Goal: Task Accomplishment & Management: Manage account settings

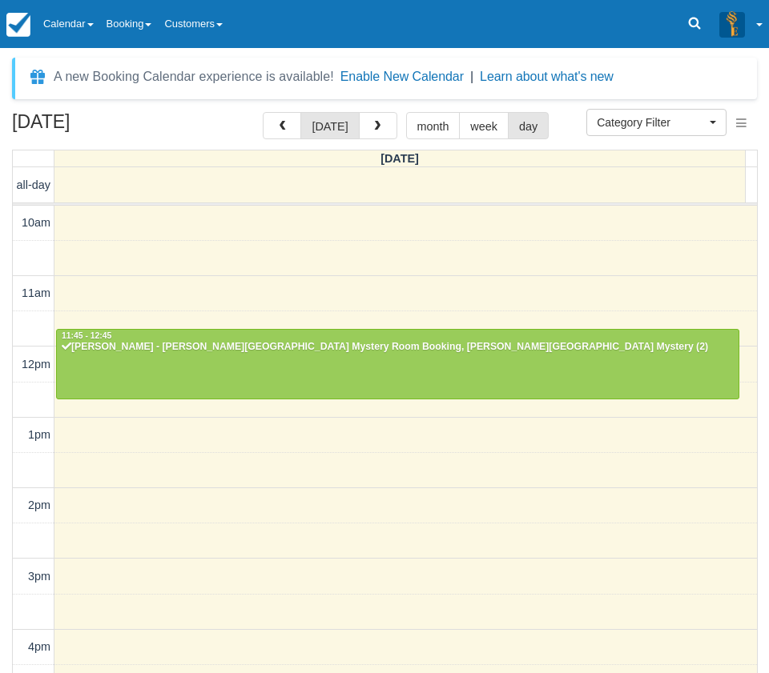
select select
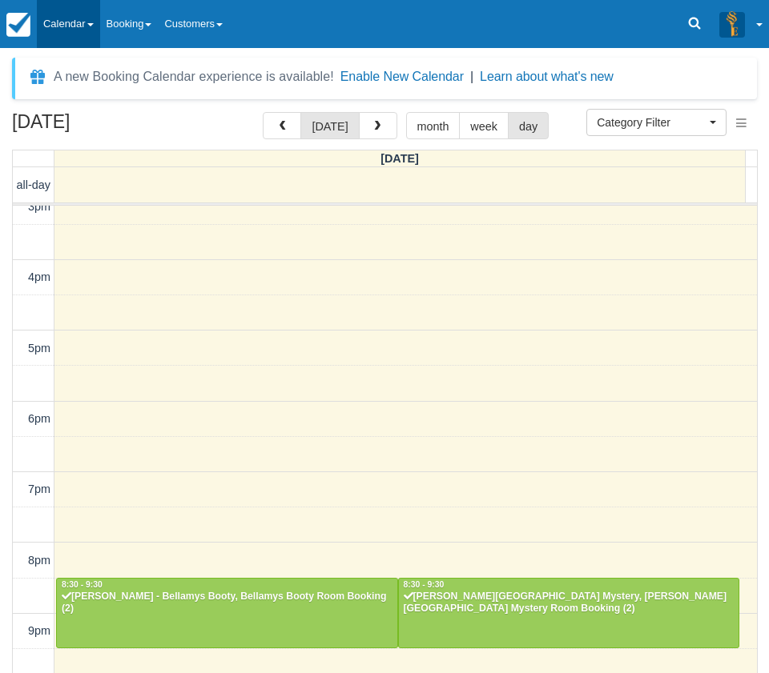
click at [84, 9] on link "Calendar" at bounding box center [68, 24] width 63 height 48
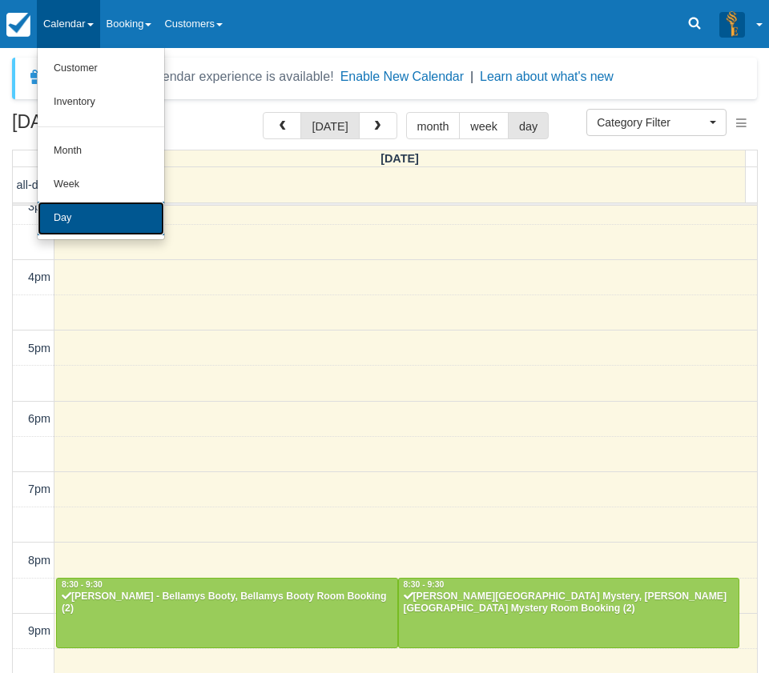
click at [73, 224] on link "Day" at bounding box center [101, 219] width 127 height 34
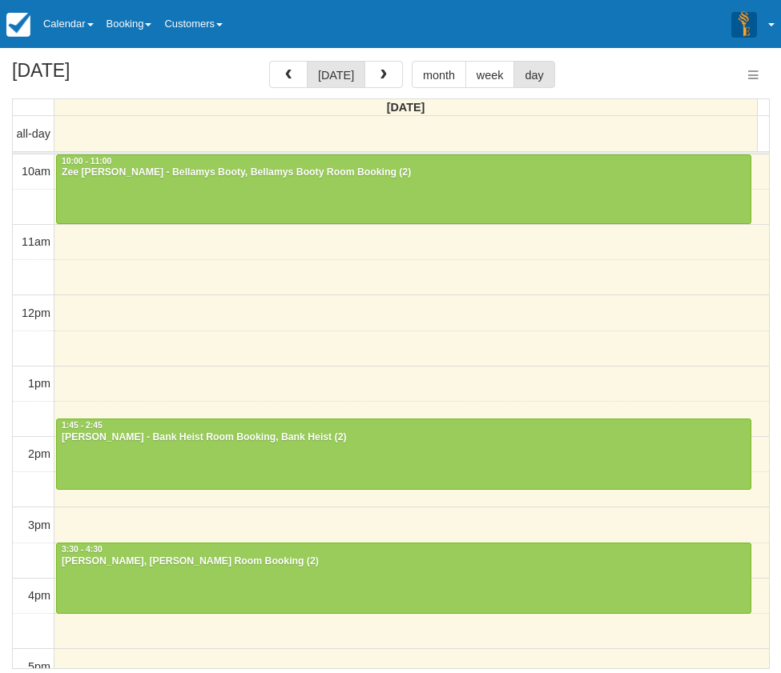
select select
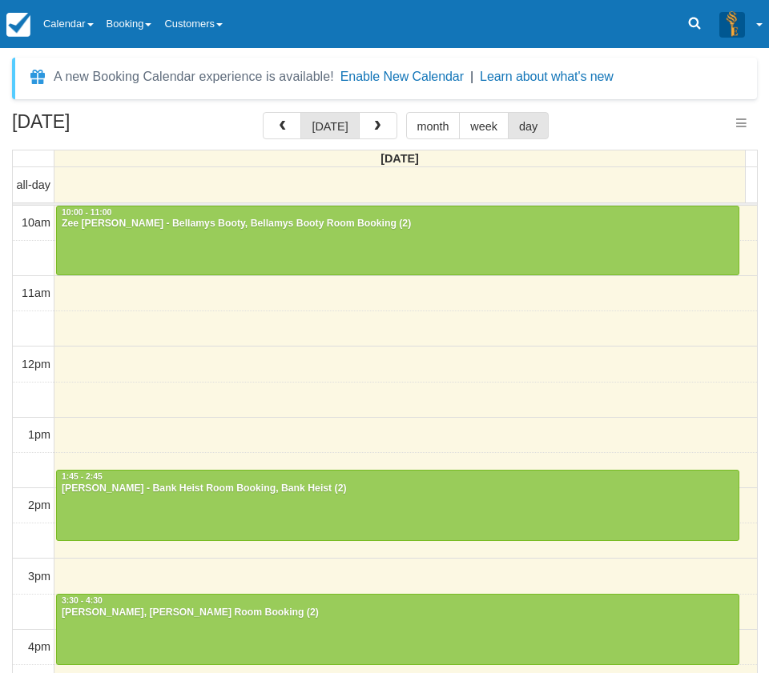
select select
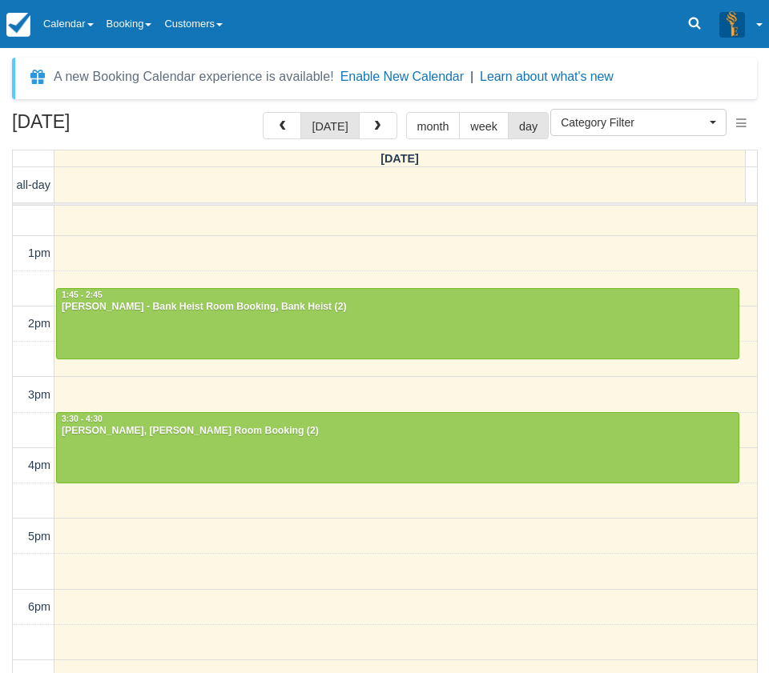
scroll to position [240, 0]
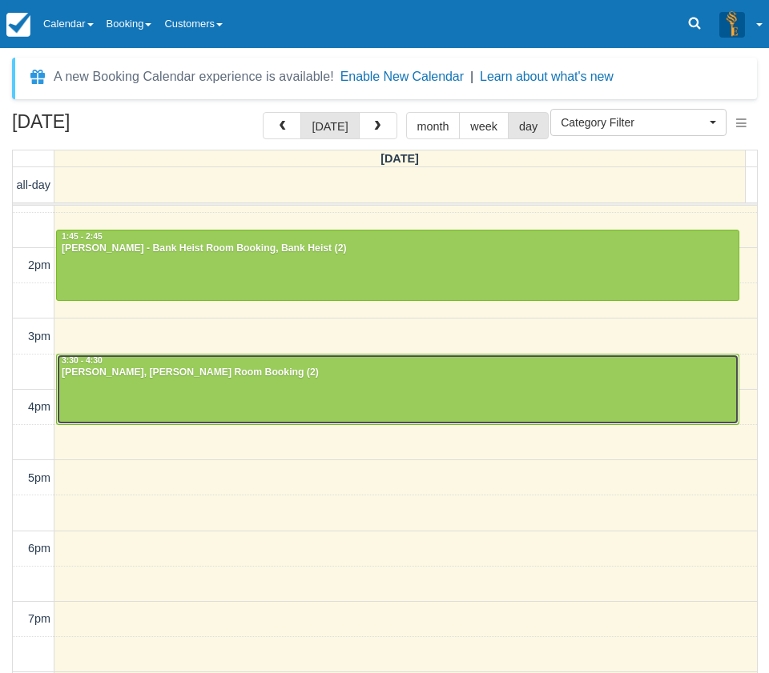
click at [135, 389] on div at bounding box center [398, 389] width 682 height 69
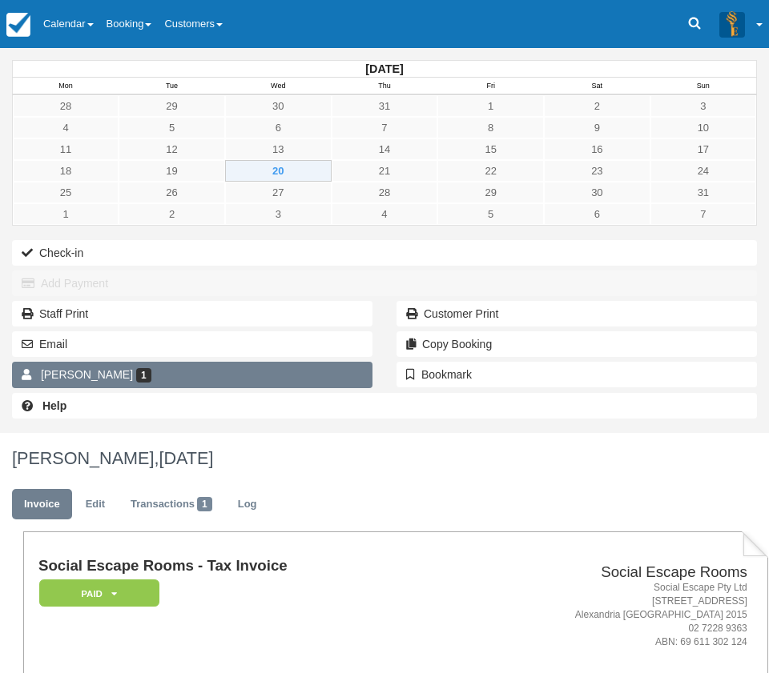
scroll to position [450, 0]
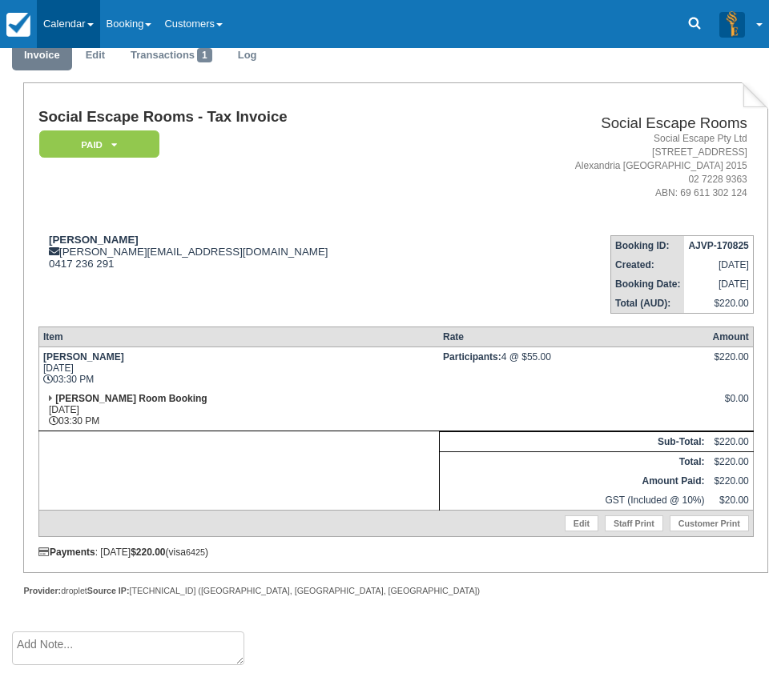
click at [69, 24] on link "Calendar" at bounding box center [68, 24] width 63 height 48
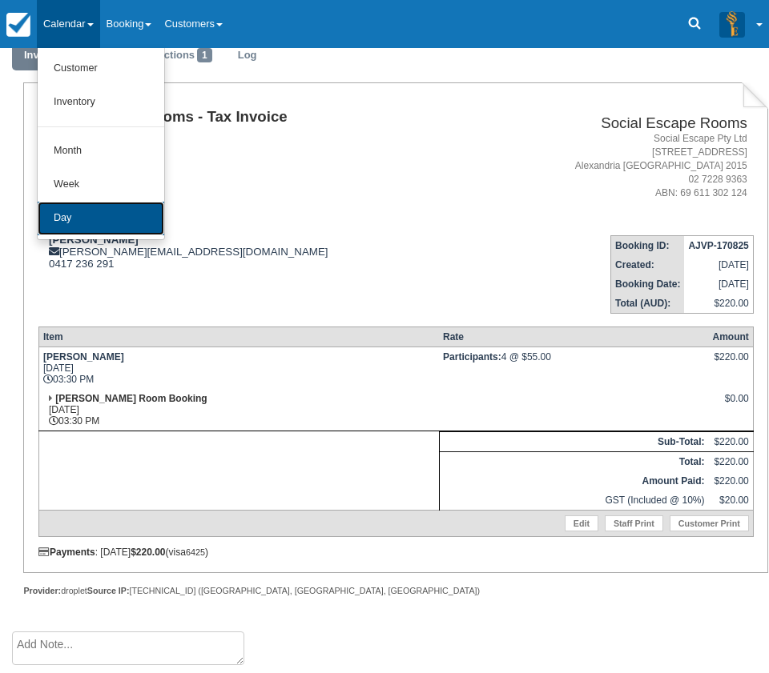
click at [61, 213] on link "Day" at bounding box center [101, 219] width 127 height 34
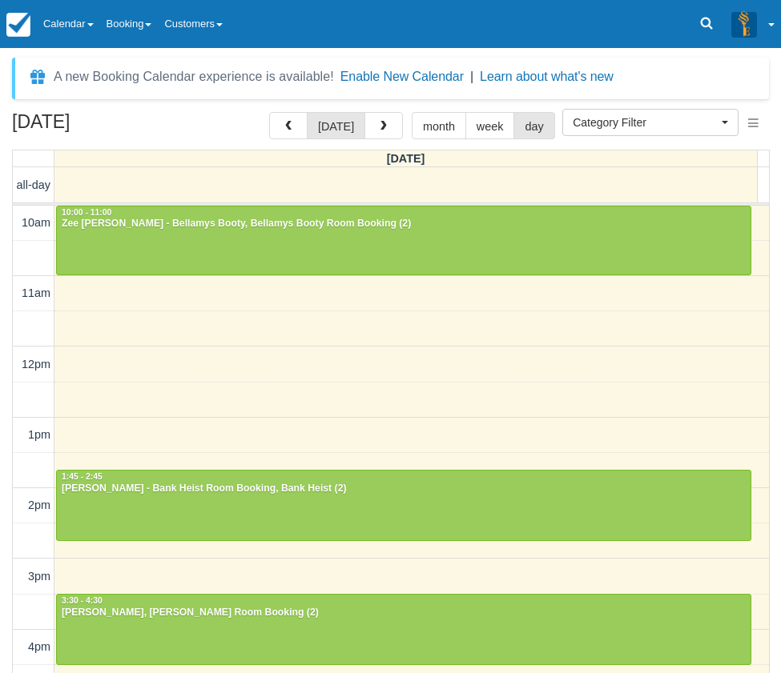
select select
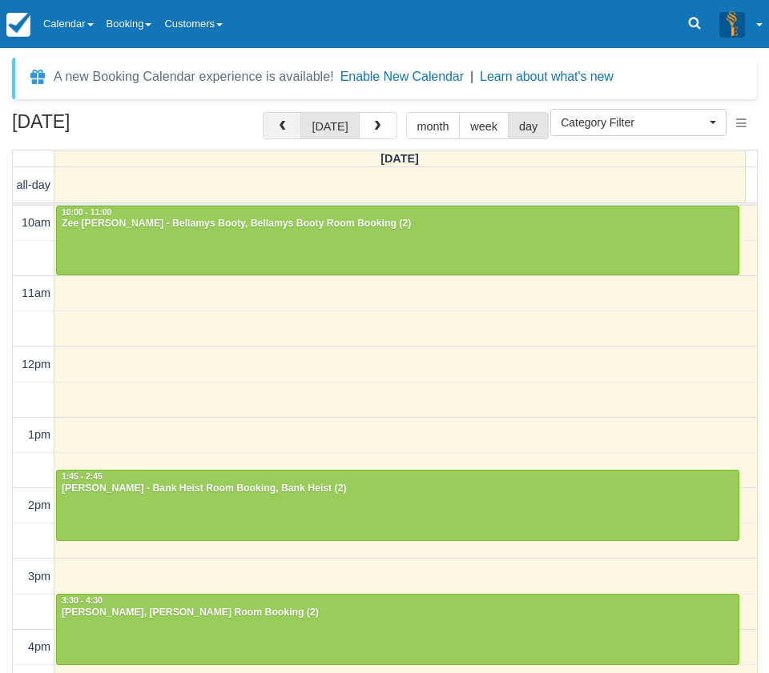
click at [287, 126] on span "button" at bounding box center [281, 126] width 11 height 11
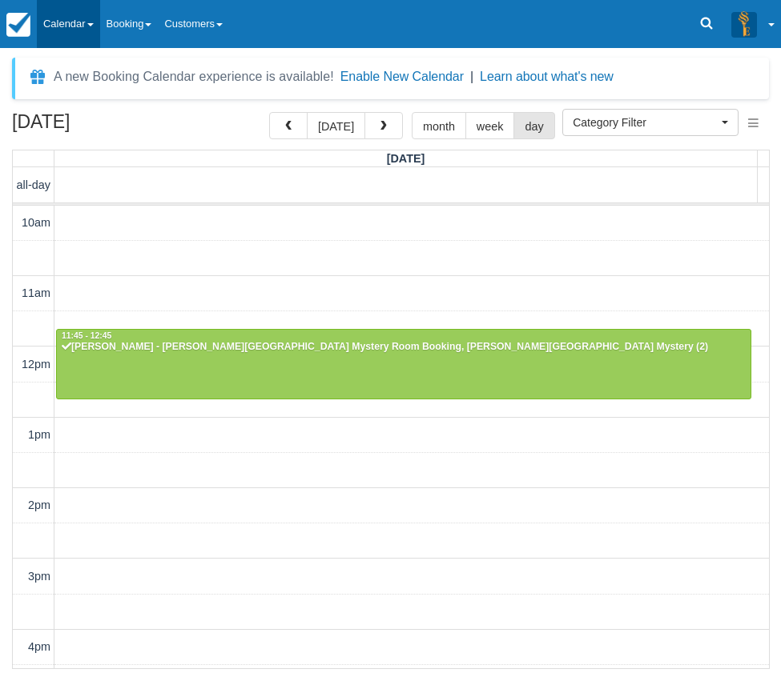
click at [80, 35] on link "Calendar" at bounding box center [68, 24] width 63 height 48
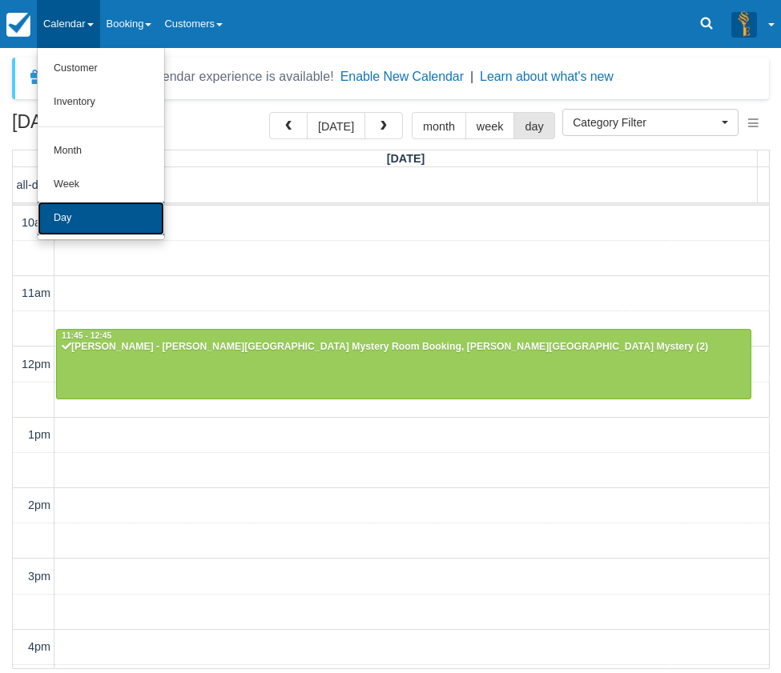
click at [73, 208] on link "Day" at bounding box center [101, 219] width 127 height 34
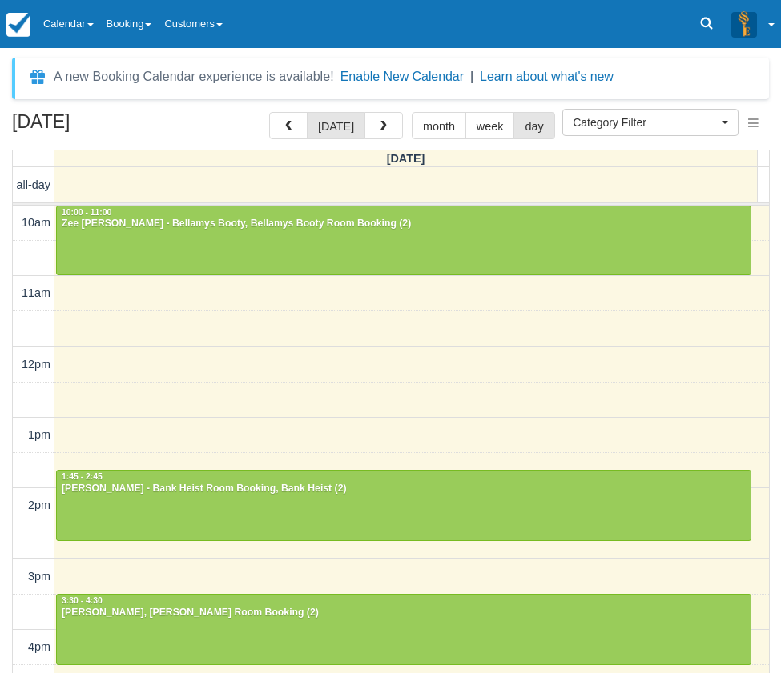
select select
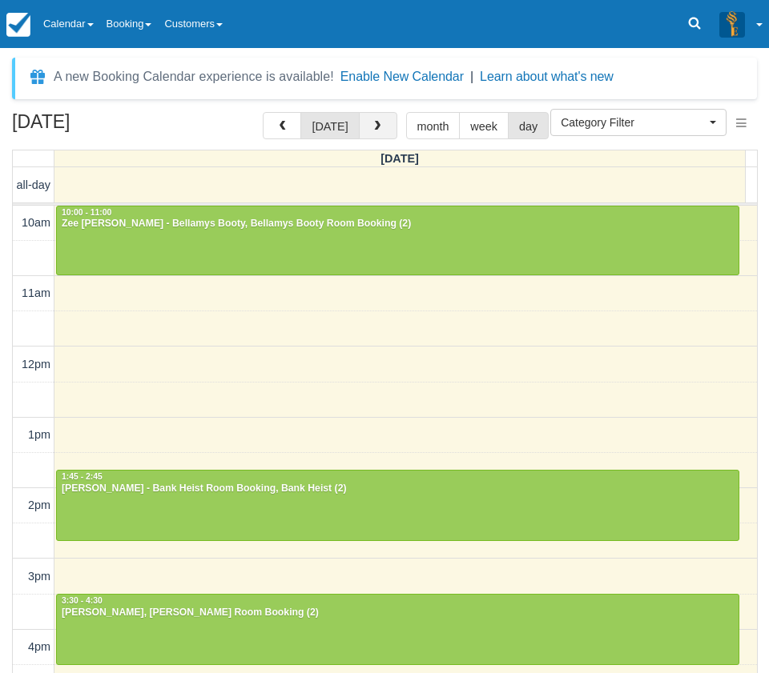
click at [372, 126] on span "button" at bounding box center [377, 126] width 11 height 11
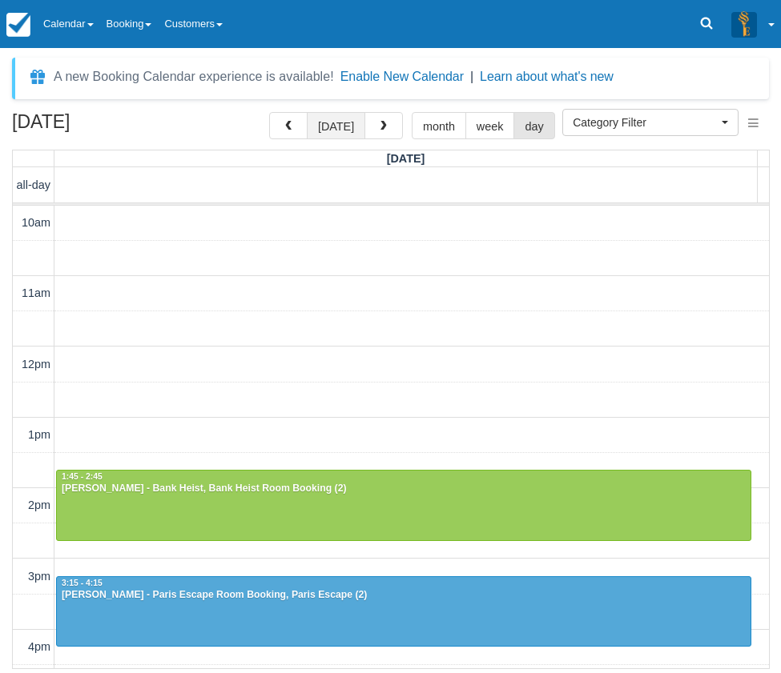
click at [329, 127] on button "[DATE]" at bounding box center [336, 125] width 58 height 27
